Goal: Transaction & Acquisition: Purchase product/service

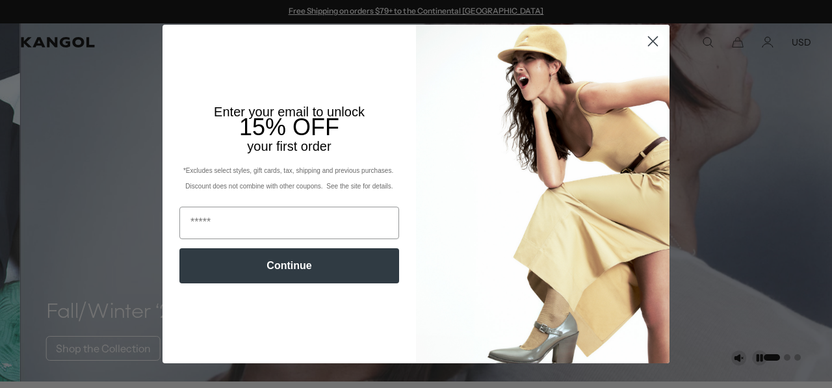
scroll to position [0, 268]
click at [652, 37] on icon "Close dialog" at bounding box center [653, 41] width 9 height 9
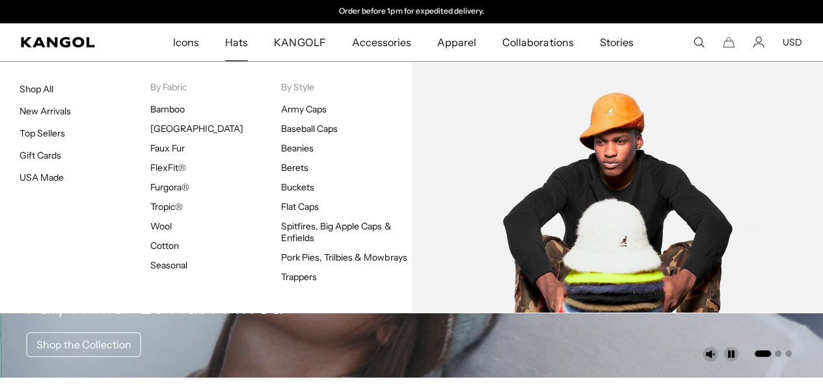
click at [297, 190] on link "Buckets" at bounding box center [297, 187] width 33 height 12
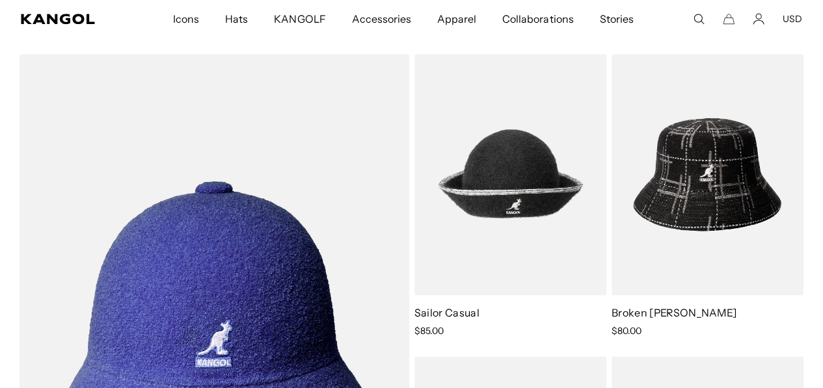
drag, startPoint x: 520, startPoint y: 181, endPoint x: 415, endPoint y: 344, distance: 194.3
click at [415, 344] on ol "Sailor Casual Sale Price $85.00 Broken Tartan Lahinch Sale Price $80.00 Washed …" at bounding box center [412, 355] width 784 height 602
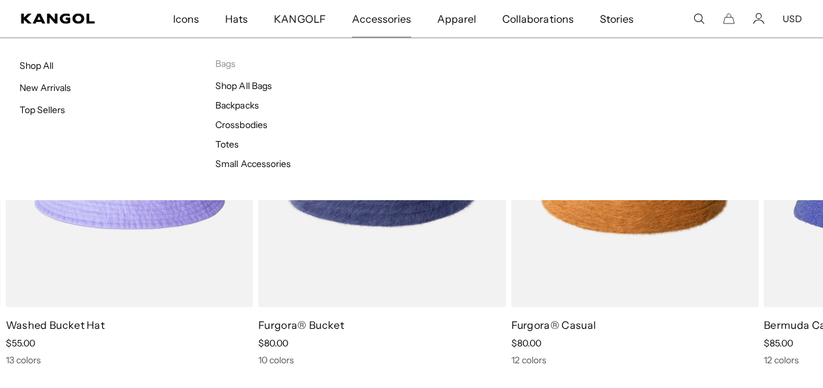
click at [235, 129] on link "Crossbodies" at bounding box center [240, 125] width 51 height 12
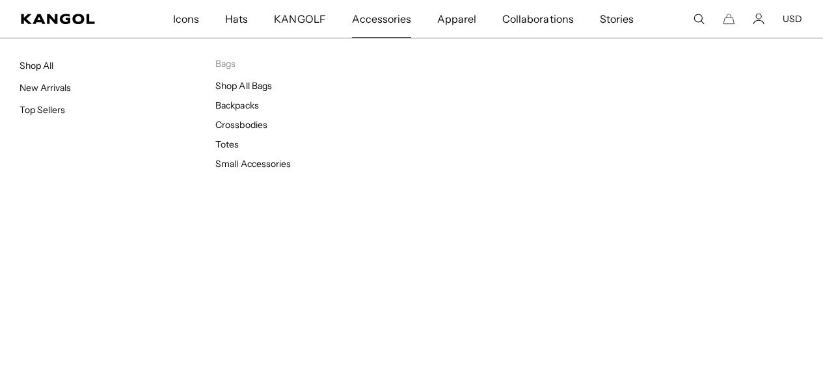
scroll to position [0, 268]
click at [230, 148] on link "Totes" at bounding box center [226, 145] width 23 height 12
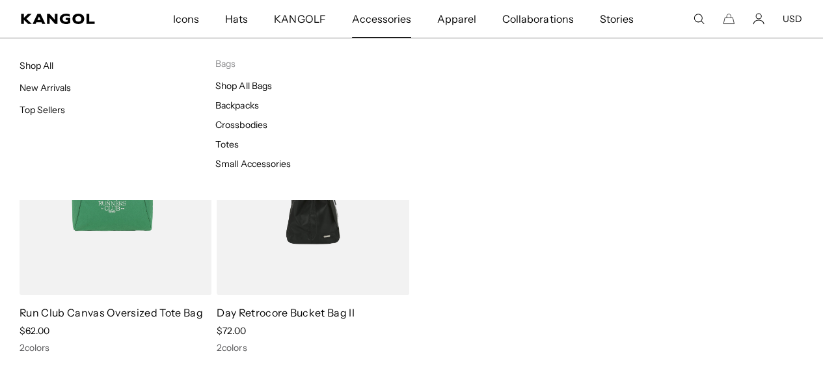
scroll to position [88, 0]
click at [265, 165] on link "Small Accessories" at bounding box center [252, 164] width 75 height 12
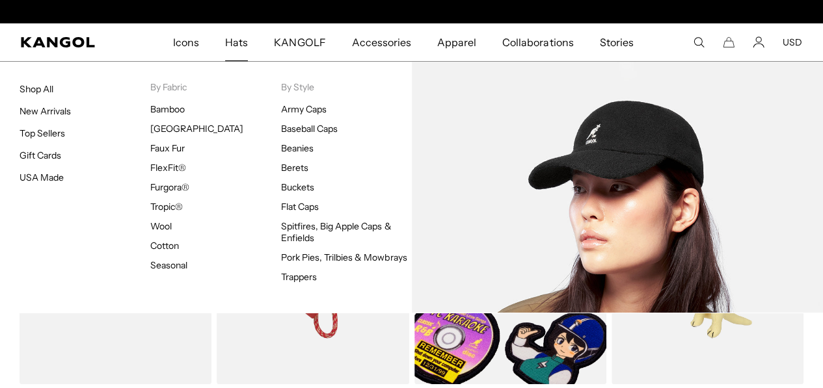
scroll to position [0, 268]
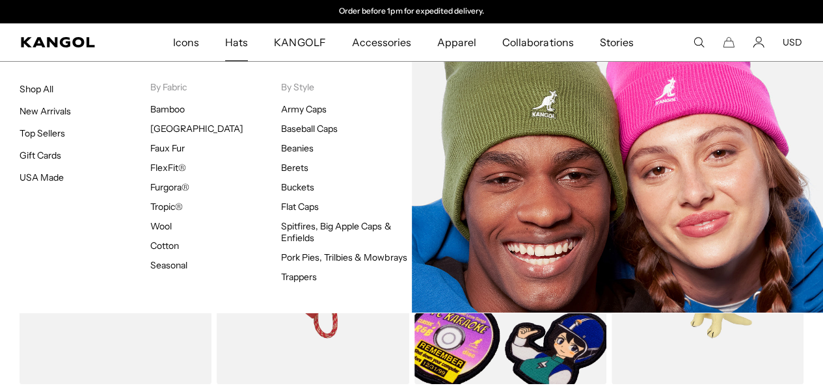
click at [302, 152] on link "Beanies" at bounding box center [297, 148] width 33 height 12
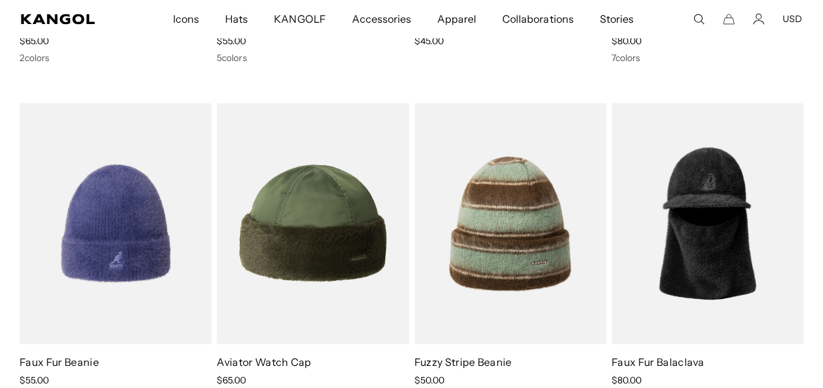
scroll to position [1135, 0]
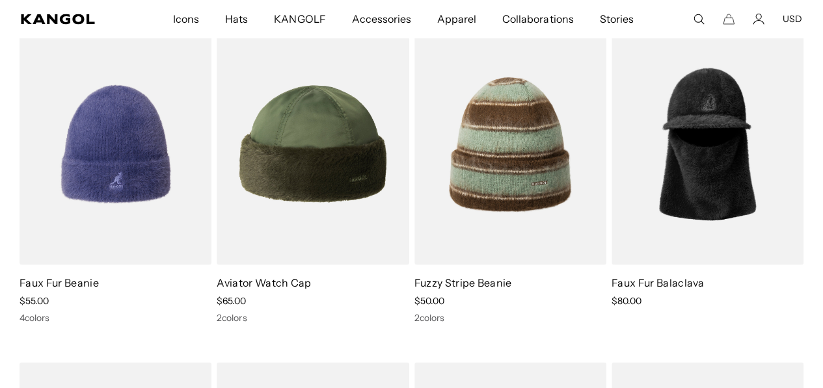
click at [0, 0] on img at bounding box center [0, 0] width 0 height 0
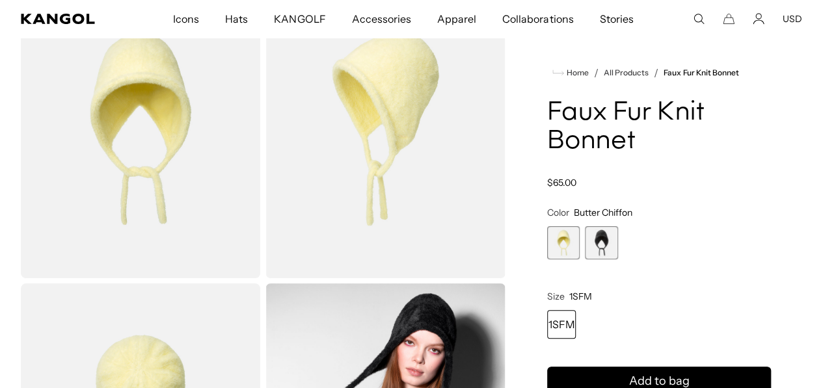
scroll to position [0, 268]
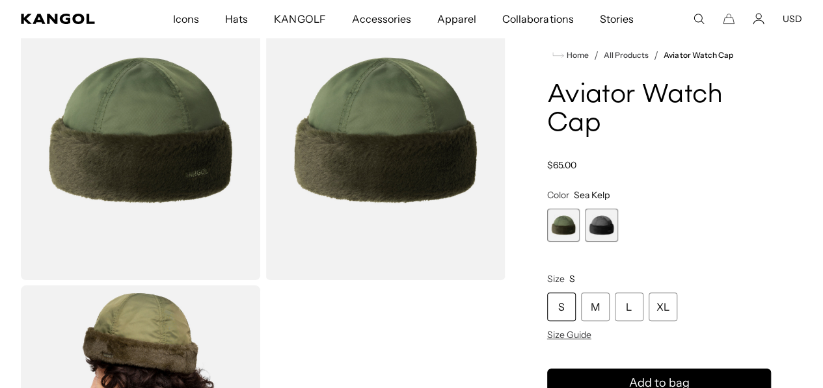
scroll to position [0, 268]
click at [789, 14] on button "USD" at bounding box center [792, 19] width 20 height 12
click at [618, 237] on span "2 of 2" at bounding box center [601, 225] width 33 height 33
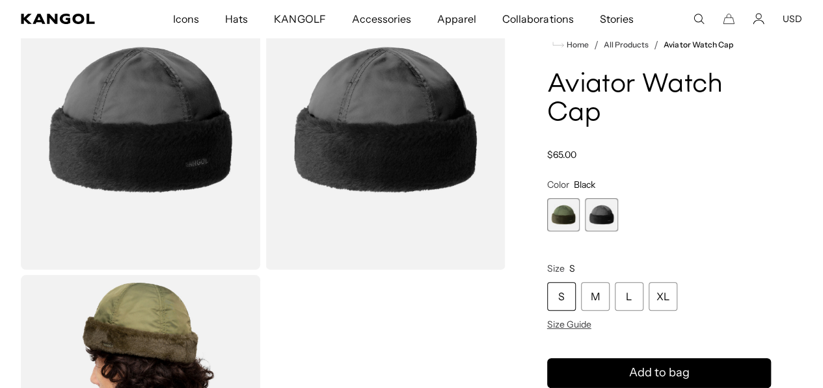
click at [580, 219] on span "1 of 2" at bounding box center [563, 214] width 33 height 33
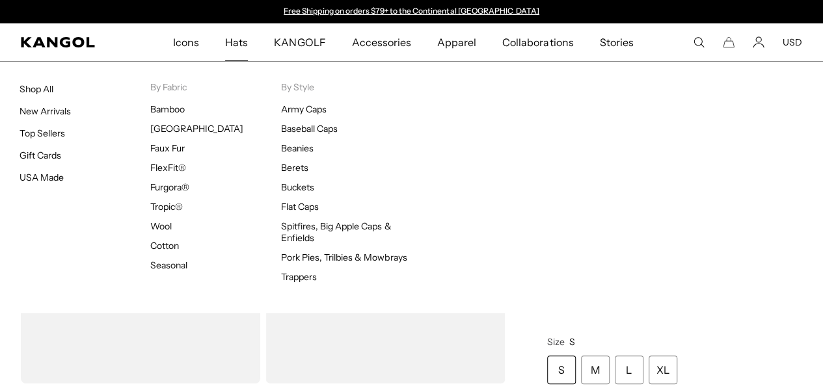
click at [48, 179] on link "USA Made" at bounding box center [42, 178] width 44 height 12
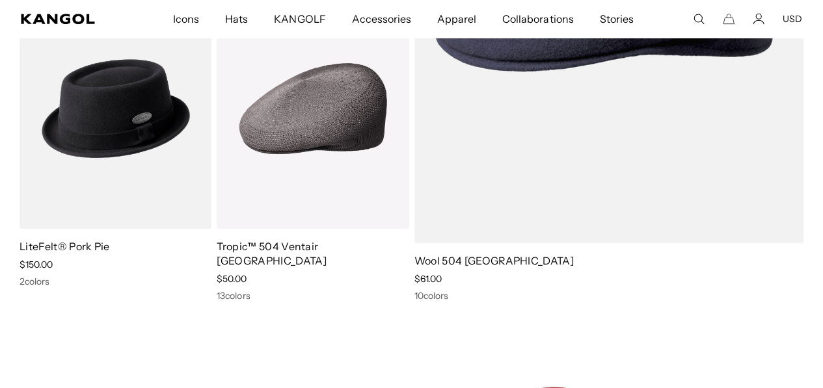
scroll to position [475, 0]
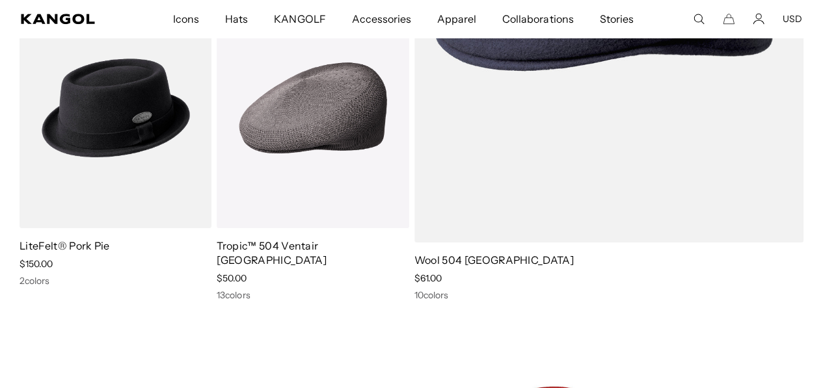
click at [0, 0] on img at bounding box center [0, 0] width 0 height 0
